Goal: Task Accomplishment & Management: Use online tool/utility

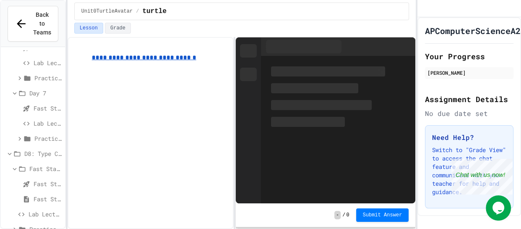
scroll to position [639, 0]
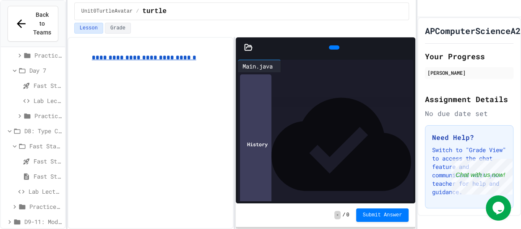
click at [36, 217] on span "D9-11: Module Wrap Up" at bounding box center [42, 221] width 37 height 9
click at [44, 217] on span "Day 9" at bounding box center [45, 221] width 32 height 9
click at [44, 217] on span "Fast Start" at bounding box center [48, 221] width 28 height 9
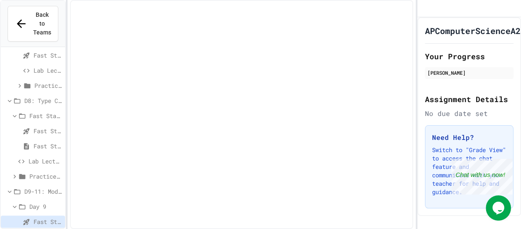
scroll to position [663, 0]
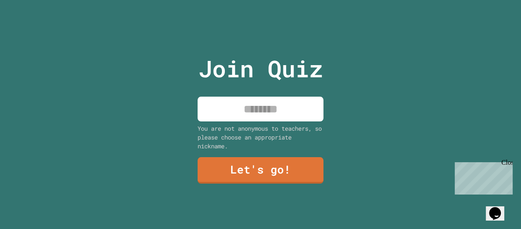
click at [298, 112] on input at bounding box center [261, 109] width 126 height 25
type input "****"
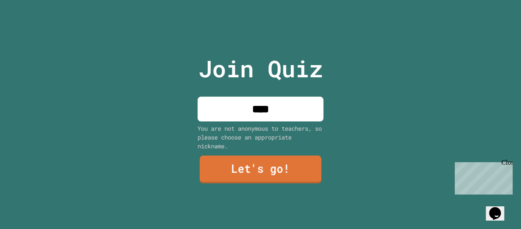
click at [269, 168] on link "Let's go!" at bounding box center [261, 169] width 122 height 28
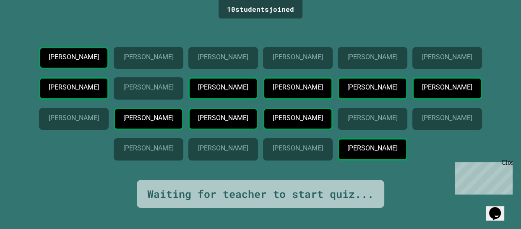
click at [85, 84] on div "[PERSON_NAME]" at bounding box center [74, 88] width 70 height 22
click at [507, 164] on div "Close" at bounding box center [506, 164] width 10 height 10
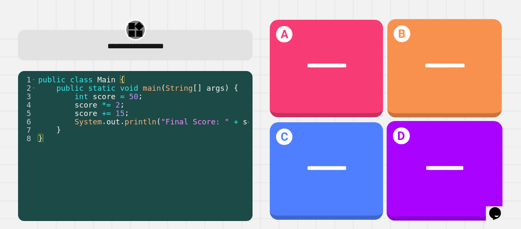
click at [431, 63] on span "**********" at bounding box center [445, 66] width 40 height 6
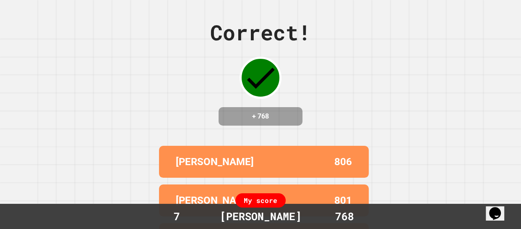
scroll to position [114, 0]
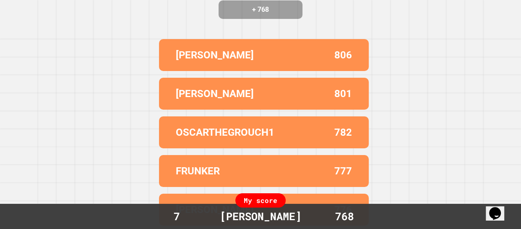
click at [411, 98] on div "Correct! + 768 [PERSON_NAME] 806 [PERSON_NAME] 801 OSCARTHEGROUCH1 782 FRUNKER …" at bounding box center [260, 7] width 521 height 229
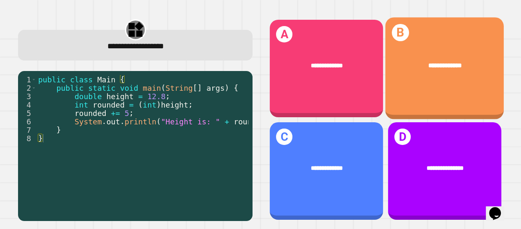
click at [440, 64] on span "**********" at bounding box center [445, 66] width 34 height 6
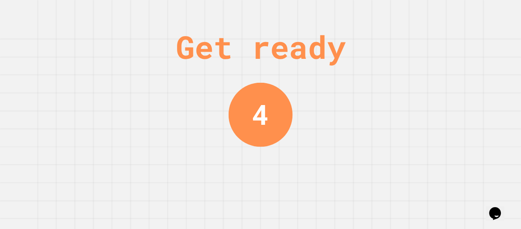
click at [298, 185] on div "Get ready 4" at bounding box center [260, 114] width 521 height 229
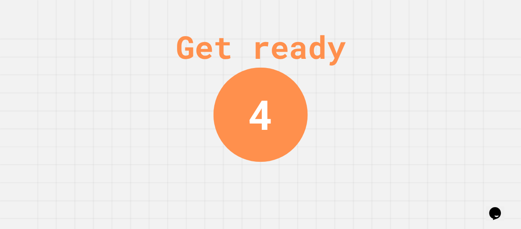
click at [298, 185] on div "Get ready 4" at bounding box center [260, 114] width 521 height 229
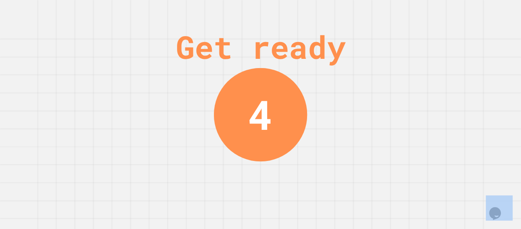
click at [298, 185] on div "Get ready 4" at bounding box center [260, 114] width 521 height 229
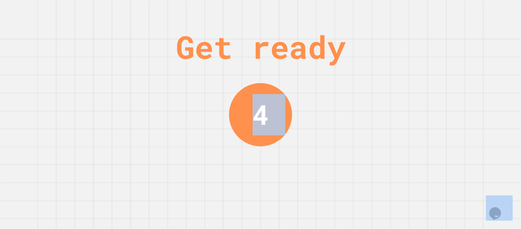
click at [298, 185] on div "Get ready 4" at bounding box center [260, 114] width 521 height 229
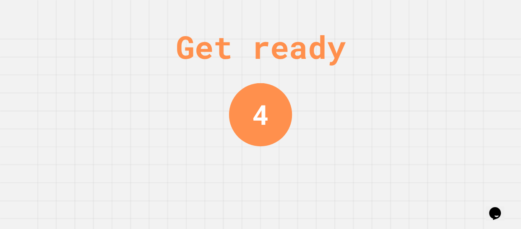
click at [298, 185] on div "Get ready 4" at bounding box center [260, 114] width 521 height 229
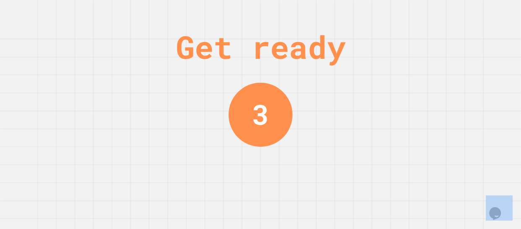
click at [298, 185] on div "Get ready 3" at bounding box center [260, 114] width 521 height 229
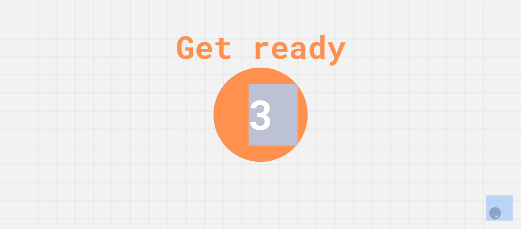
click at [298, 185] on div "Get ready 3" at bounding box center [260, 114] width 521 height 229
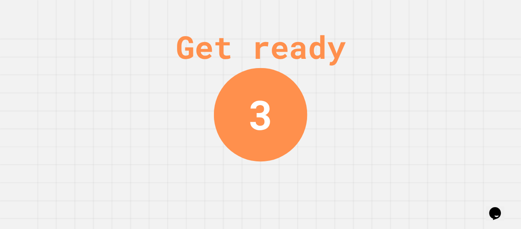
click at [298, 185] on div "Get ready 3" at bounding box center [260, 114] width 521 height 229
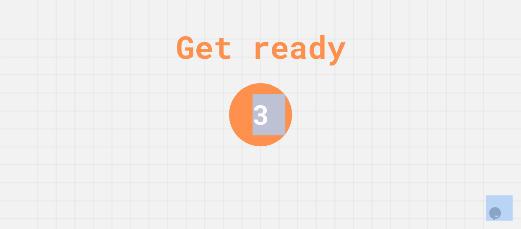
click at [298, 185] on div "Get ready 3" at bounding box center [260, 114] width 521 height 229
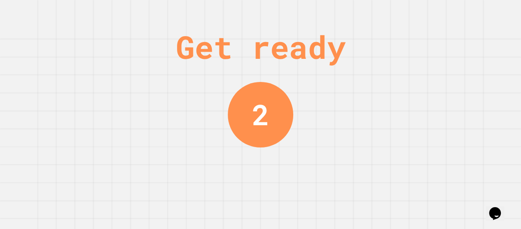
click at [298, 185] on div "Get ready 2" at bounding box center [260, 114] width 521 height 229
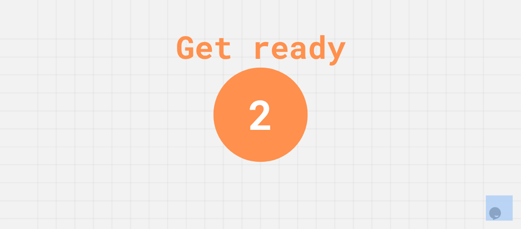
click at [298, 185] on div "Get ready 2" at bounding box center [260, 114] width 521 height 229
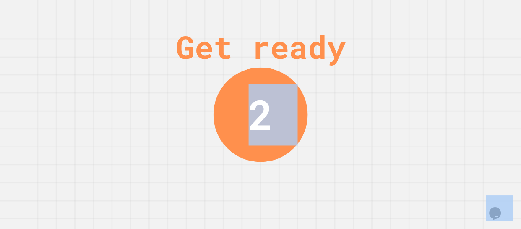
click at [298, 185] on div "Get ready 2" at bounding box center [260, 114] width 521 height 229
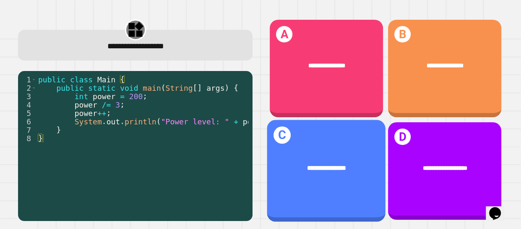
click at [298, 185] on div "**********" at bounding box center [326, 169] width 119 height 36
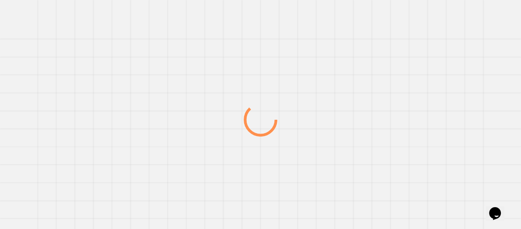
click at [298, 185] on div at bounding box center [260, 119] width 500 height 218
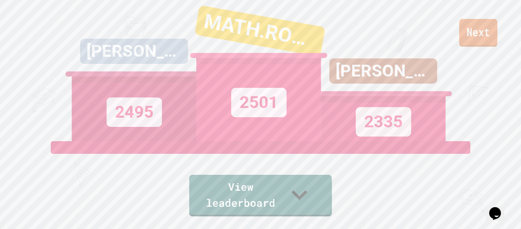
click at [480, 27] on link "Next" at bounding box center [478, 33] width 38 height 28
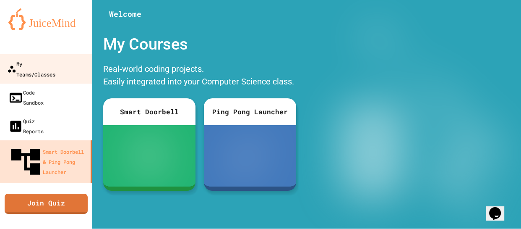
click at [41, 69] on link "My Teams/Classes" at bounding box center [46, 68] width 95 height 29
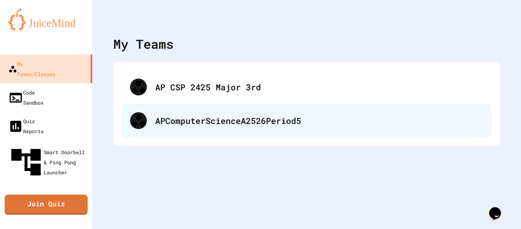
click at [195, 128] on div "APComputerScienceA2526Period5" at bounding box center [307, 121] width 370 height 34
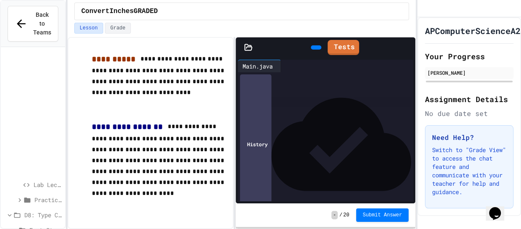
scroll to position [700, 0]
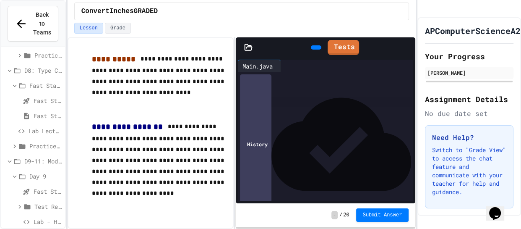
click at [30, 218] on icon at bounding box center [27, 222] width 8 height 8
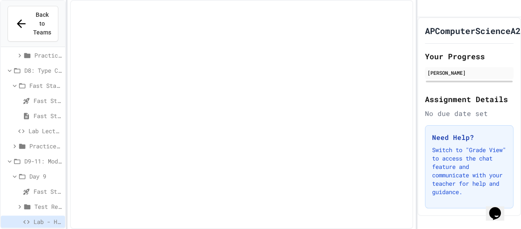
scroll to position [693, 0]
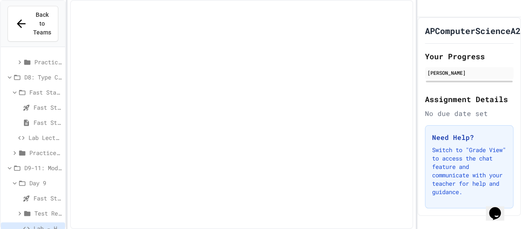
click at [34, 207] on div "Test Review (35 mins)" at bounding box center [33, 213] width 64 height 12
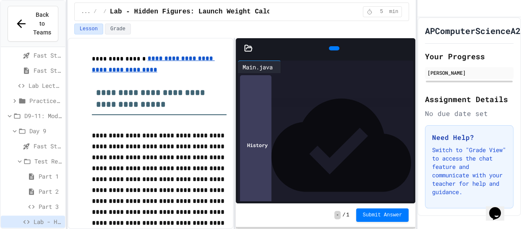
click at [252, 19] on div "... / Day 9 / Lab - Hidden Figures: Launch Weight Calculator 5 min" at bounding box center [241, 12] width 335 height 18
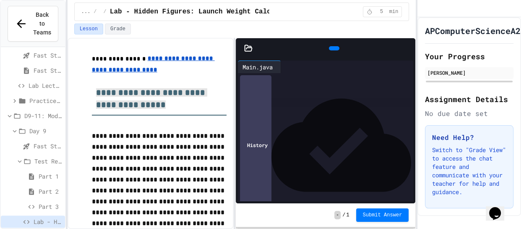
drag, startPoint x: 97, startPoint y: 92, endPoint x: 207, endPoint y: 100, distance: 110.2
click at [207, 100] on h3 "**********" at bounding box center [159, 95] width 135 height 39
click at [206, 100] on h3 "**********" at bounding box center [159, 95] width 135 height 39
